Goal: Task Accomplishment & Management: Manage account settings

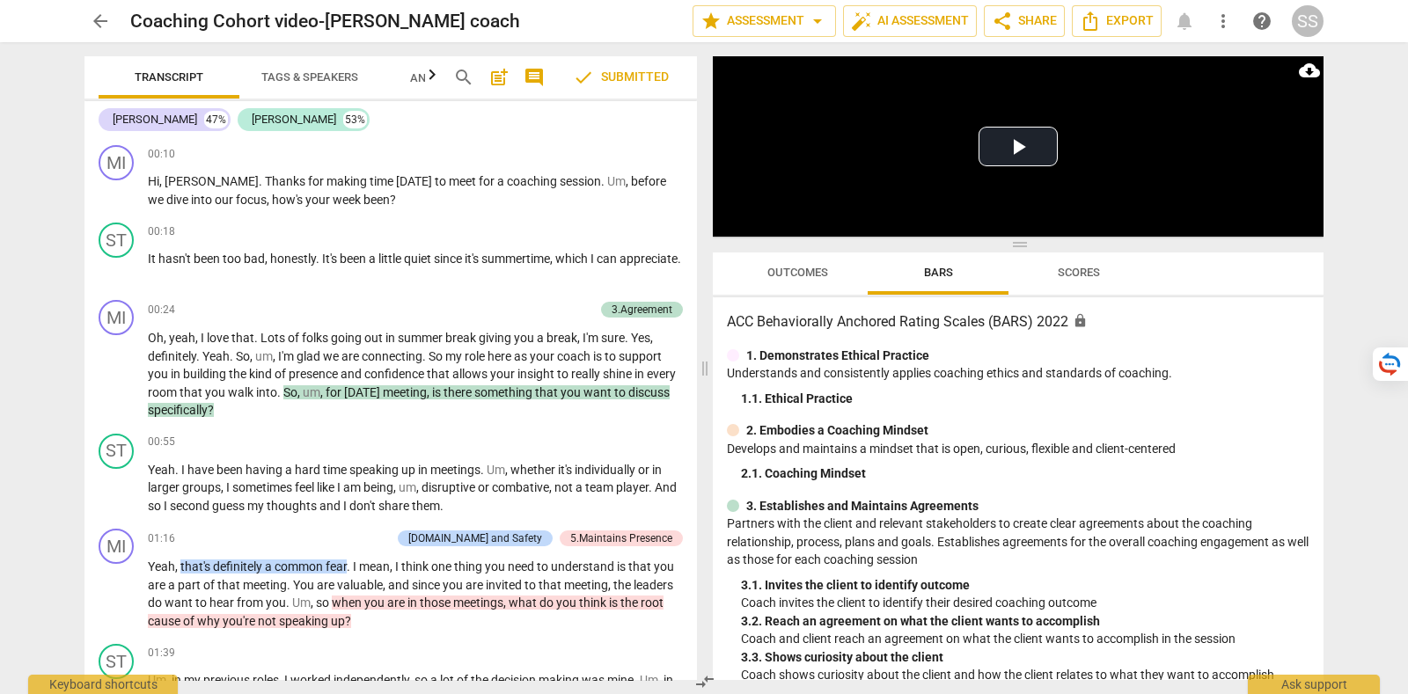
click at [1306, 6] on div "SS" at bounding box center [1308, 21] width 32 height 32
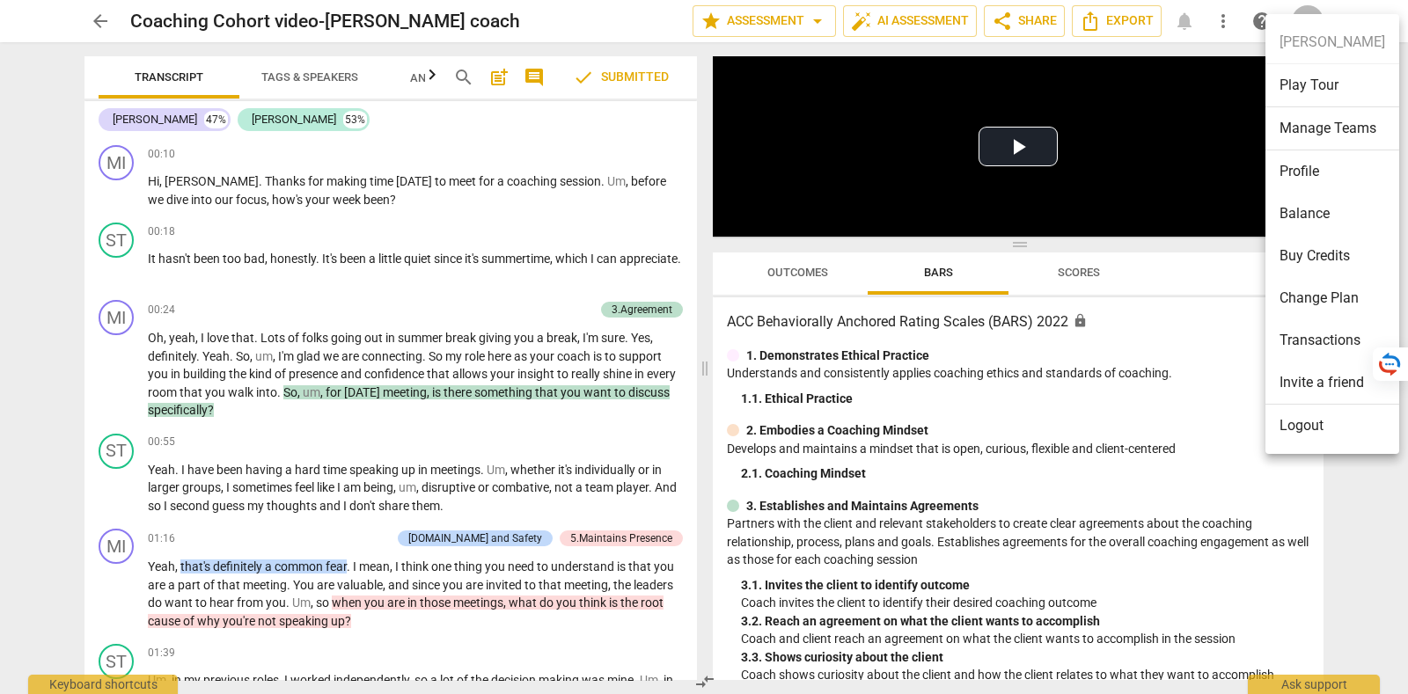
click at [1346, 433] on li "Logout" at bounding box center [1333, 426] width 134 height 42
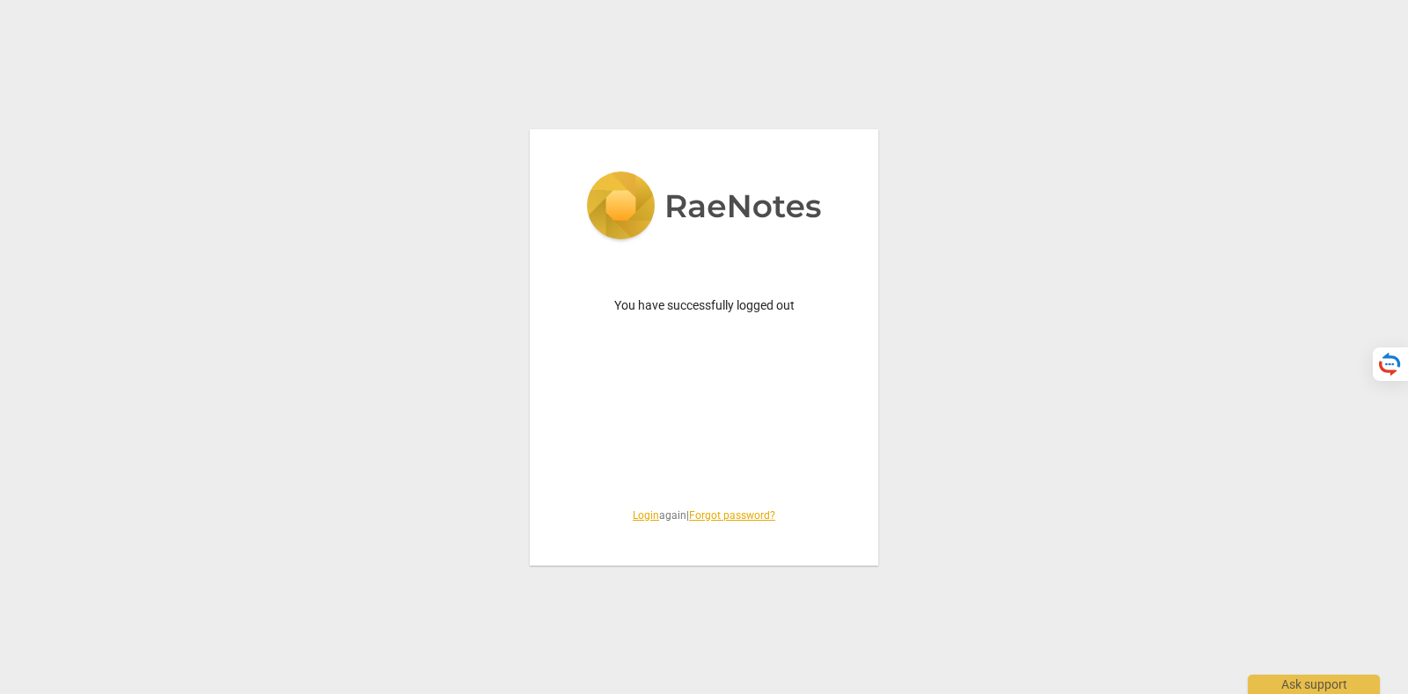
click at [635, 512] on link "Login" at bounding box center [646, 516] width 26 height 12
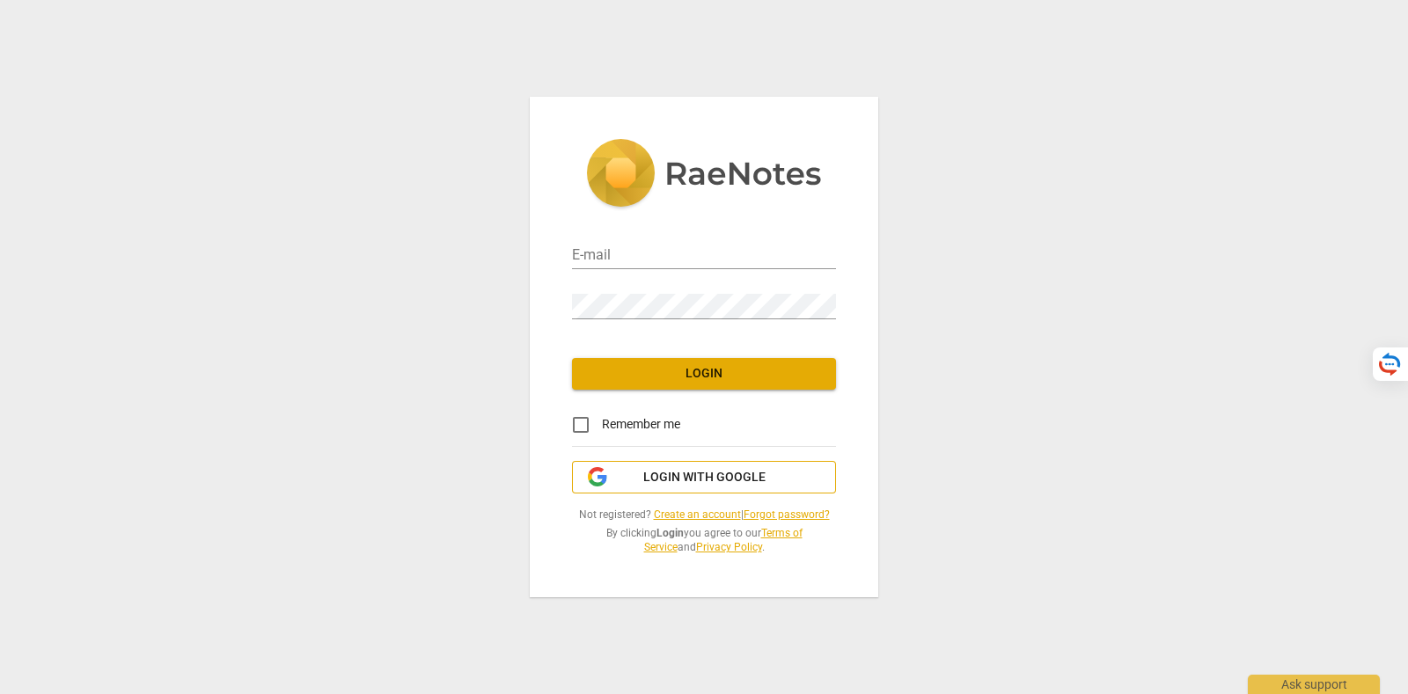
type input "tatiana@raenotes.com"
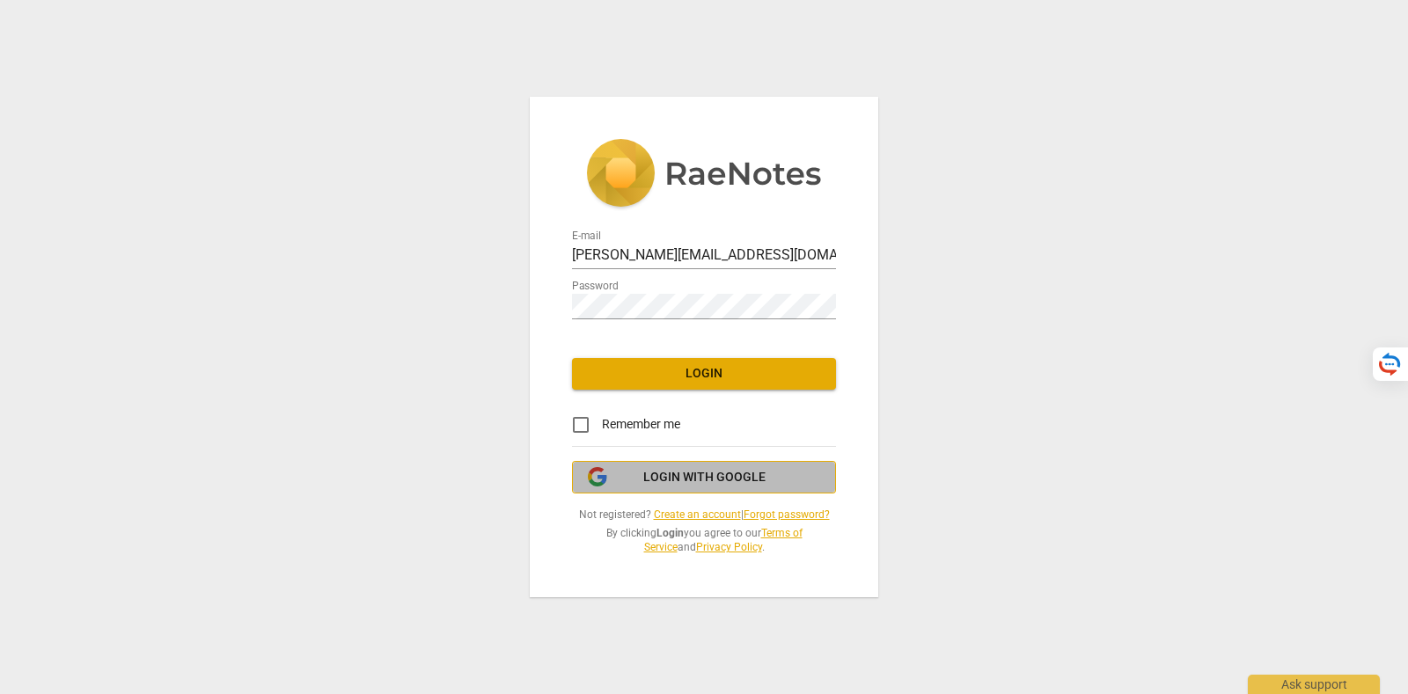
click at [640, 483] on span "Login with Google" at bounding box center [704, 478] width 234 height 18
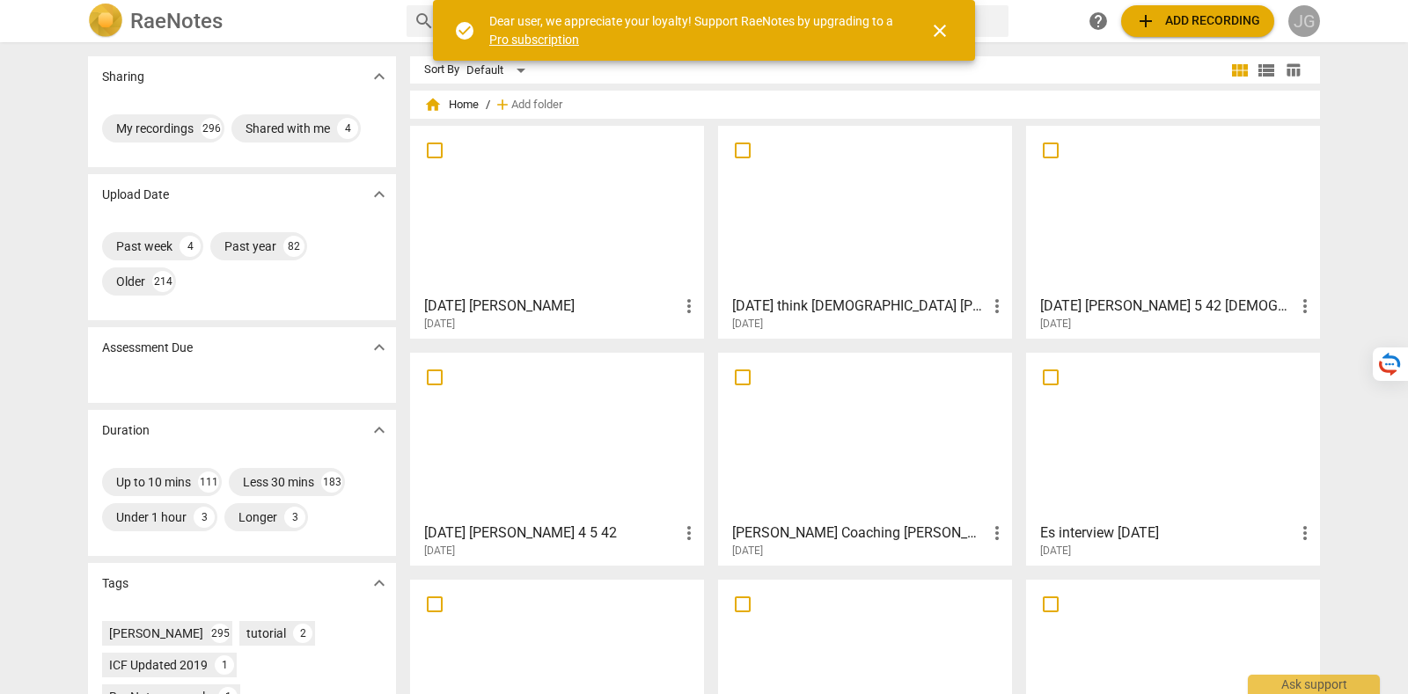
click at [1314, 19] on div "JG" at bounding box center [1304, 21] width 32 height 32
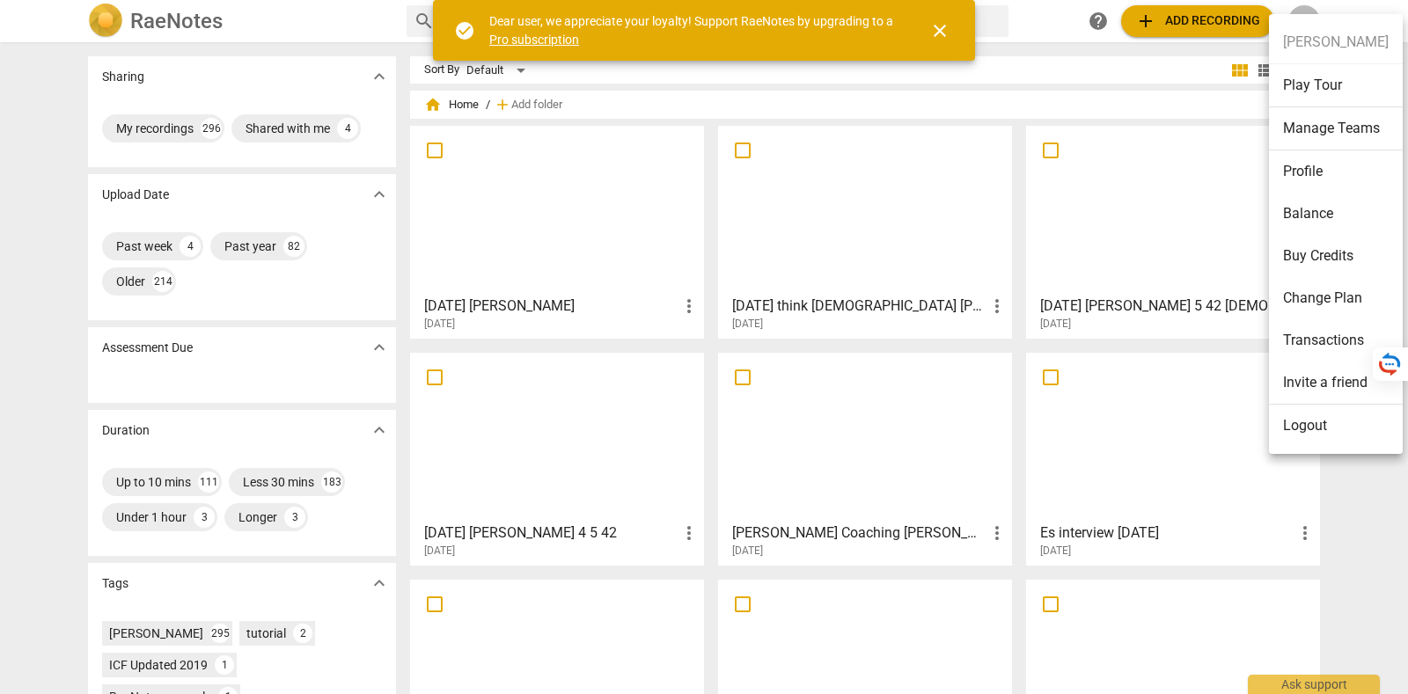
click at [1351, 133] on li "Manage Teams" at bounding box center [1336, 128] width 134 height 43
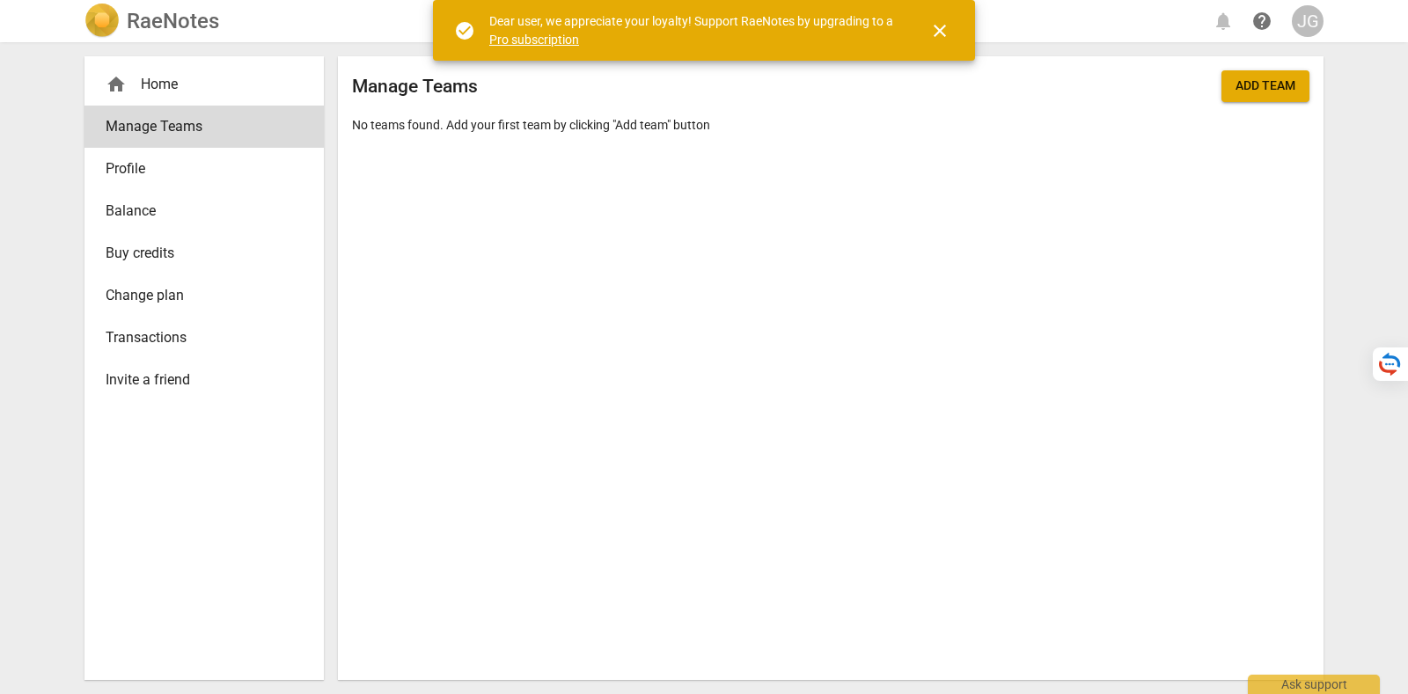
click at [188, 333] on span "Transactions" at bounding box center [197, 337] width 183 height 21
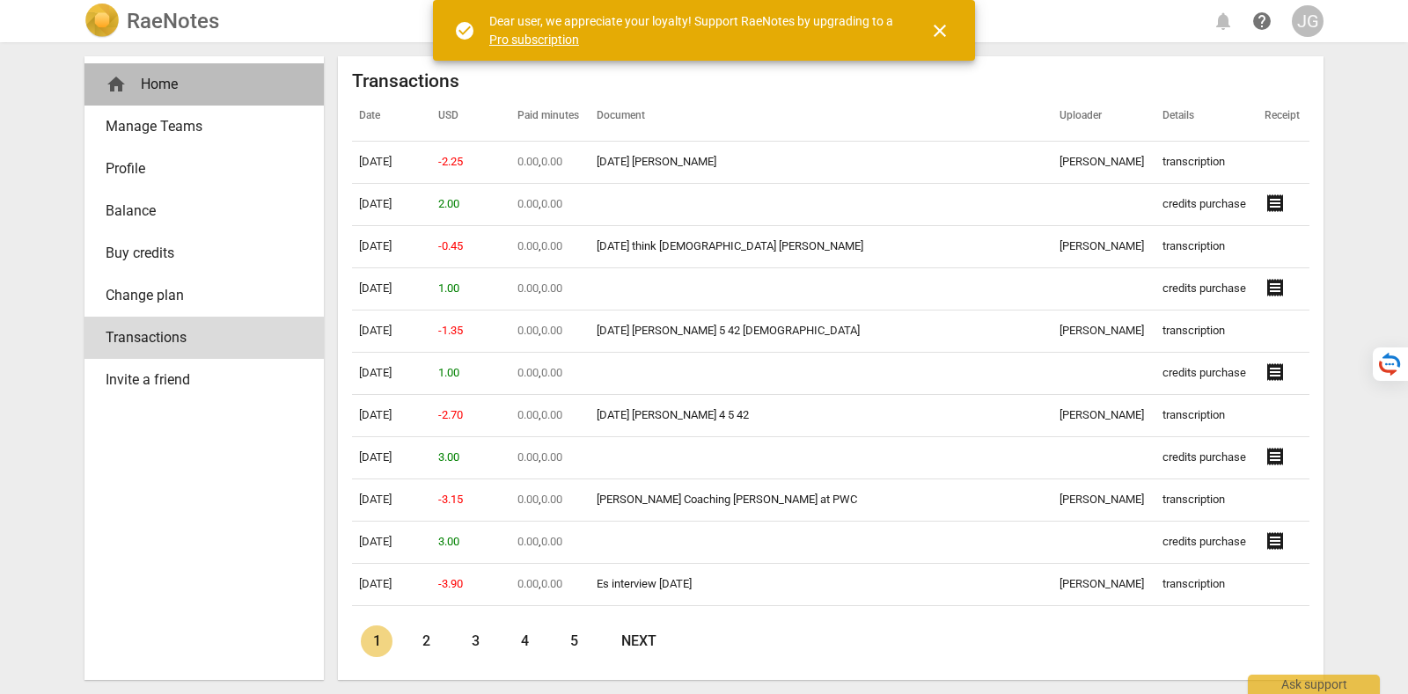
click at [195, 92] on div "home Home" at bounding box center [197, 84] width 183 height 21
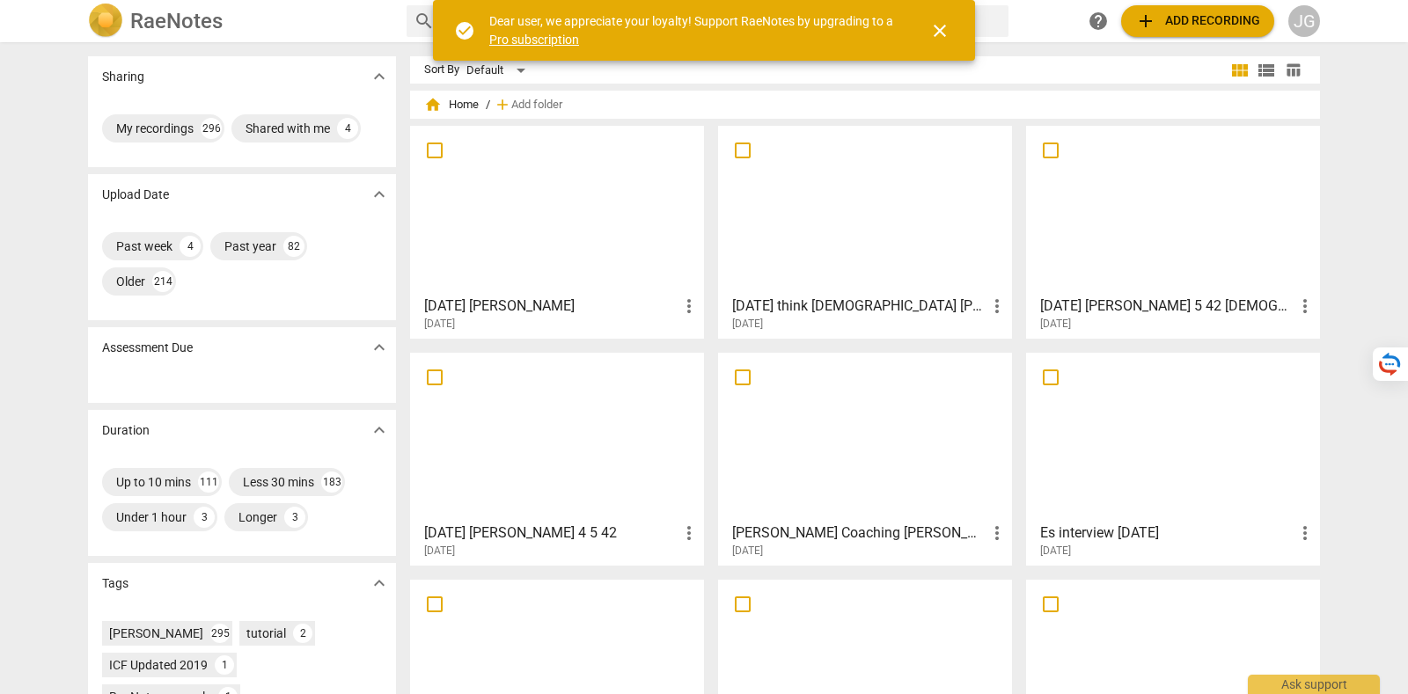
click at [1304, 22] on div "JG" at bounding box center [1304, 21] width 32 height 32
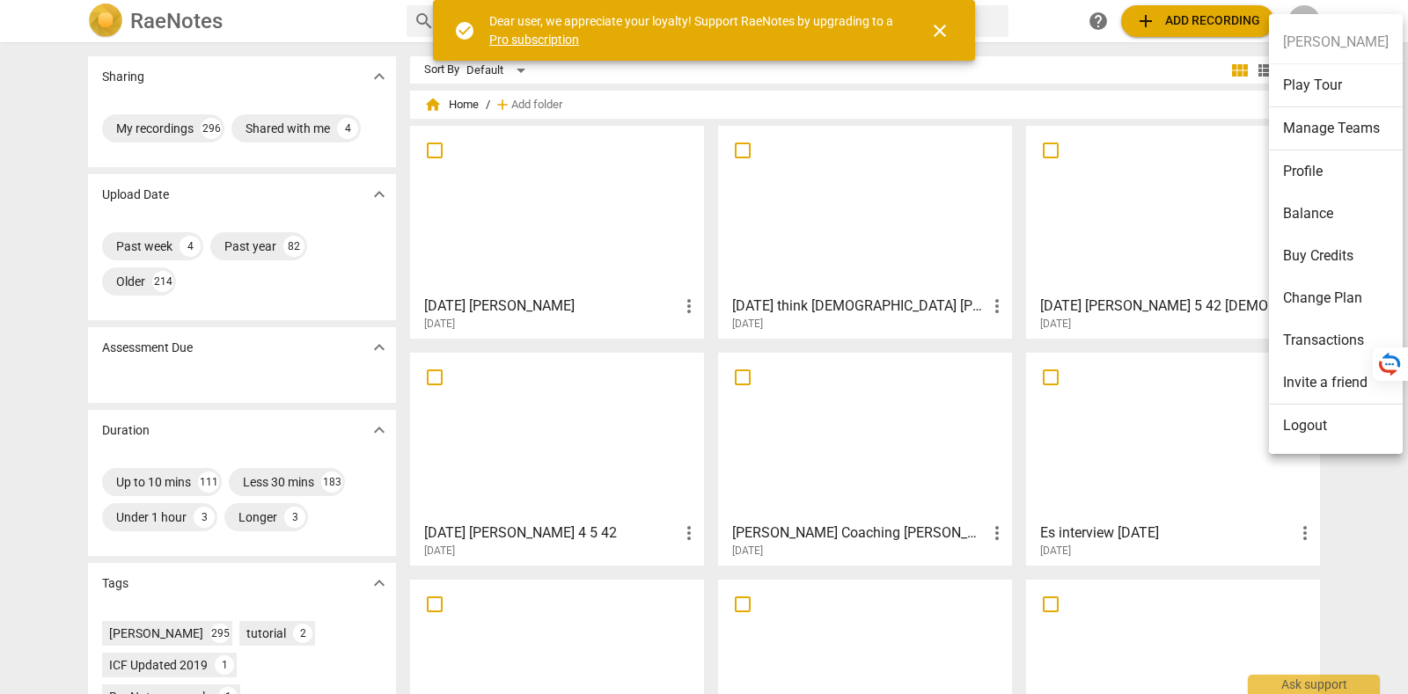
click at [1317, 173] on li "Profile" at bounding box center [1336, 171] width 134 height 42
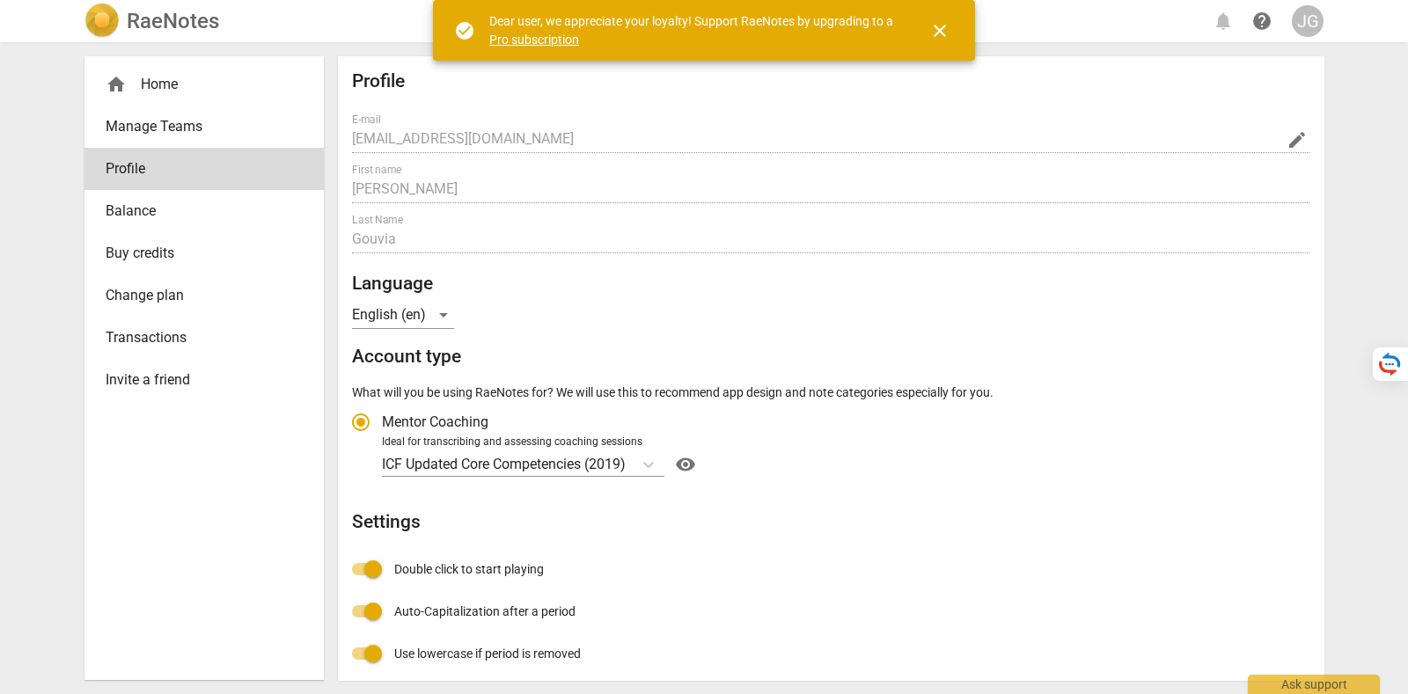
radio input "false"
click at [339, 136] on div "Profile E-mail [EMAIL_ADDRESS][DOMAIN_NAME] edit First name [PERSON_NAME] Last …" at bounding box center [831, 368] width 986 height 624
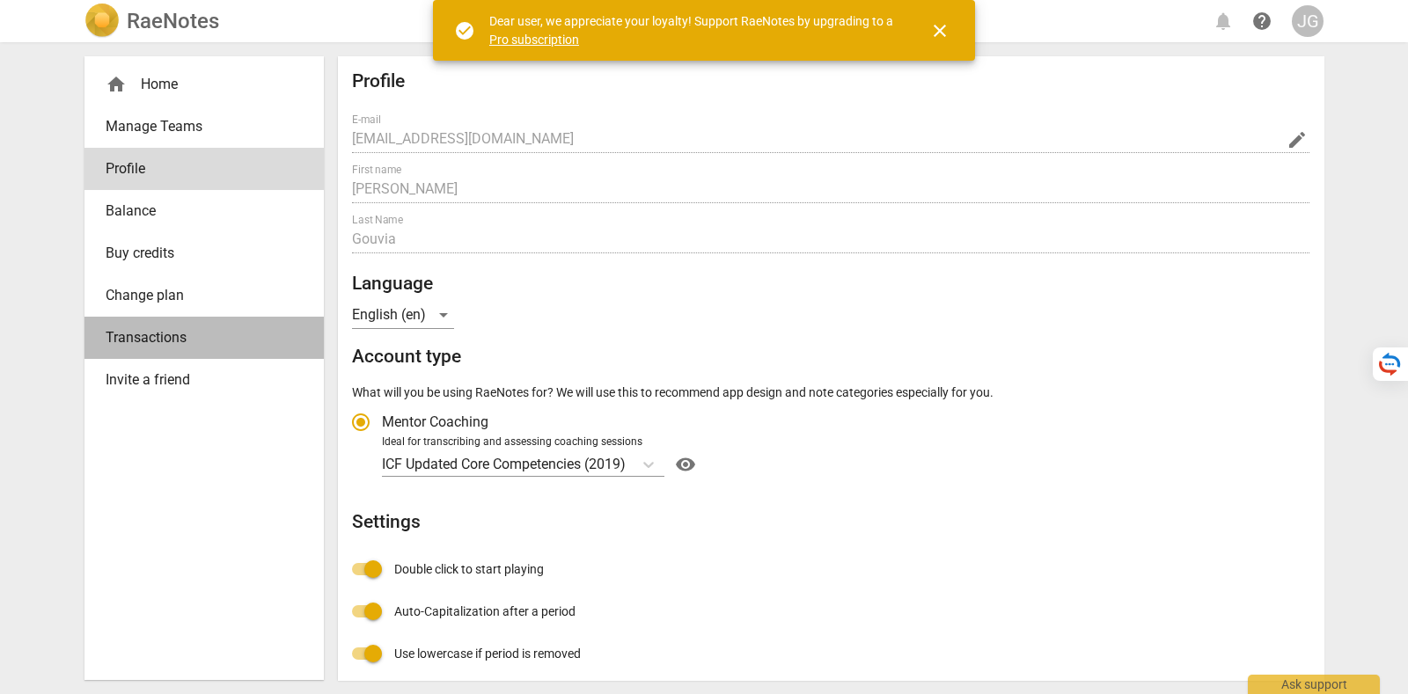
click at [162, 335] on span "Transactions" at bounding box center [197, 337] width 183 height 21
